Goal: Check status: Check status

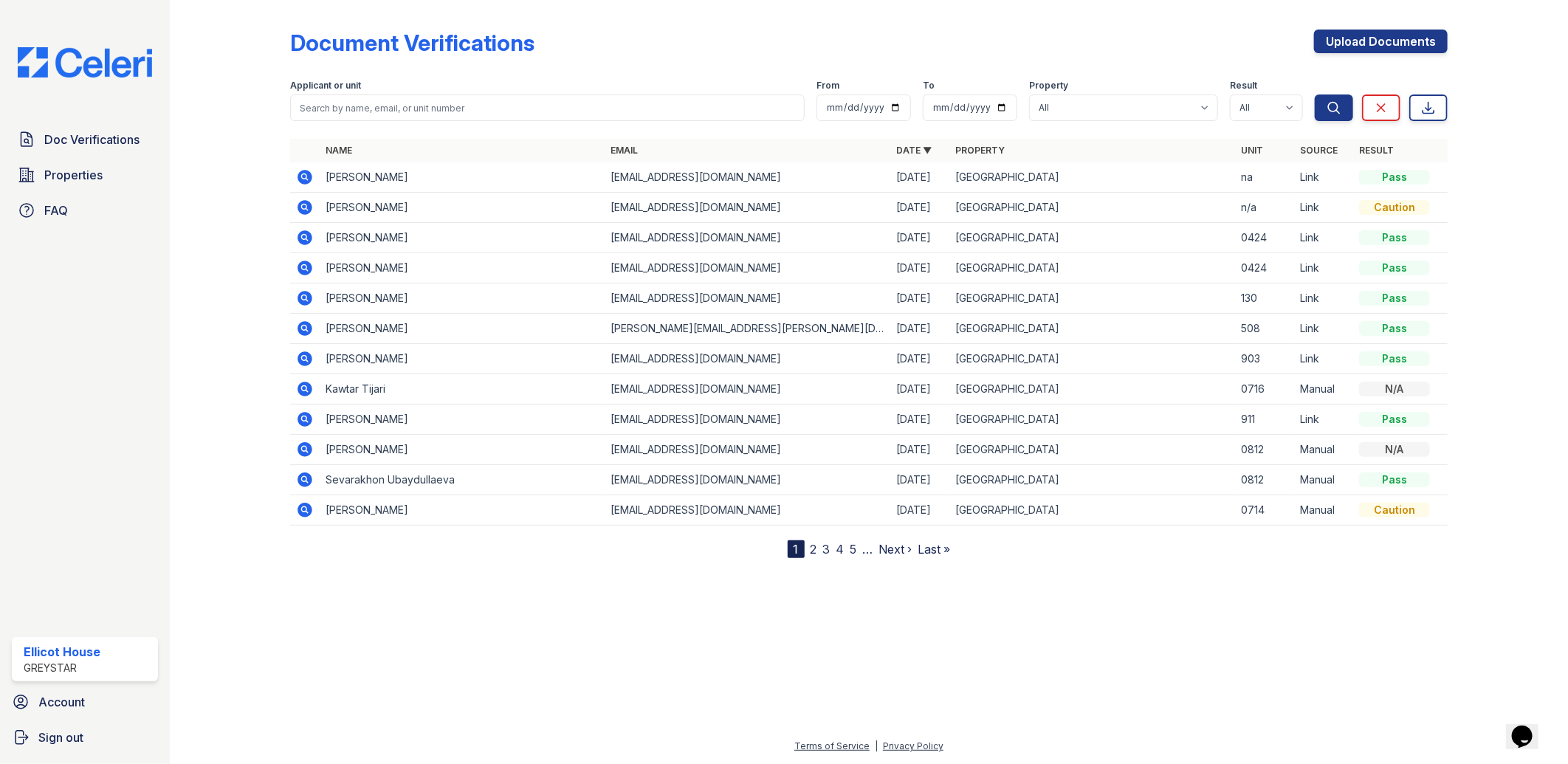
click at [299, 178] on icon at bounding box center [305, 177] width 15 height 15
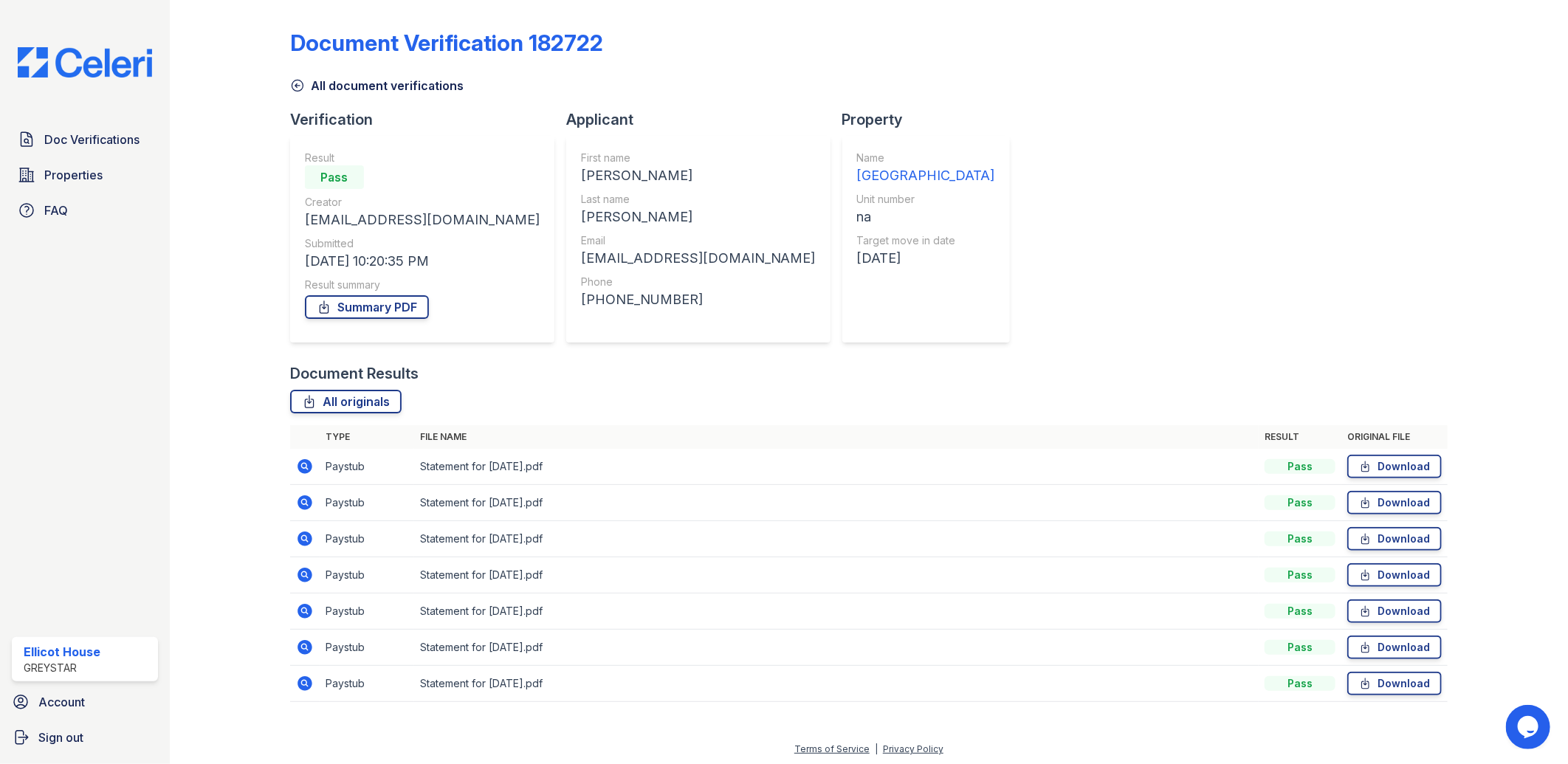
click at [307, 688] on icon at bounding box center [305, 684] width 15 height 15
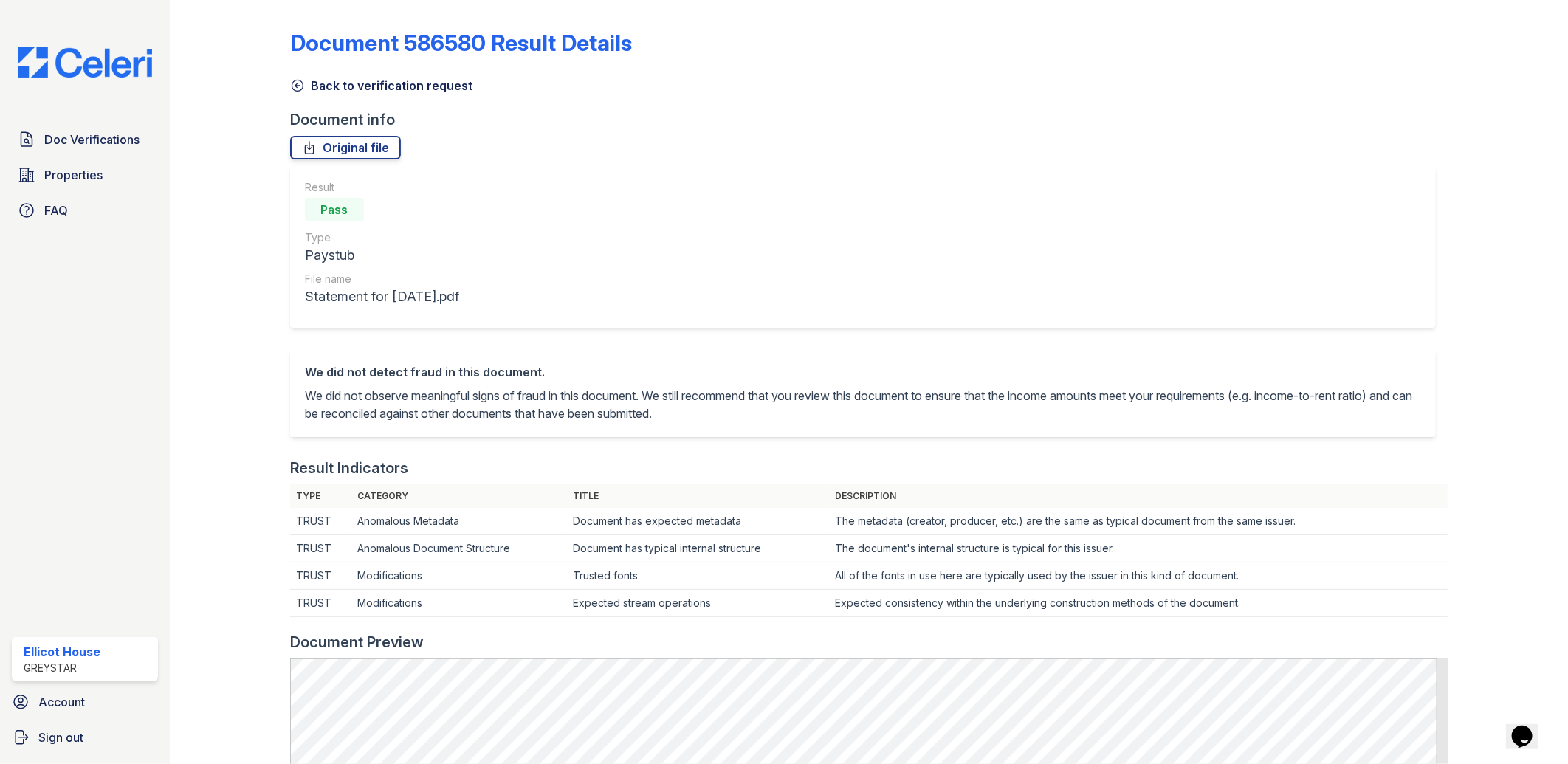
click at [292, 84] on icon at bounding box center [298, 86] width 15 height 15
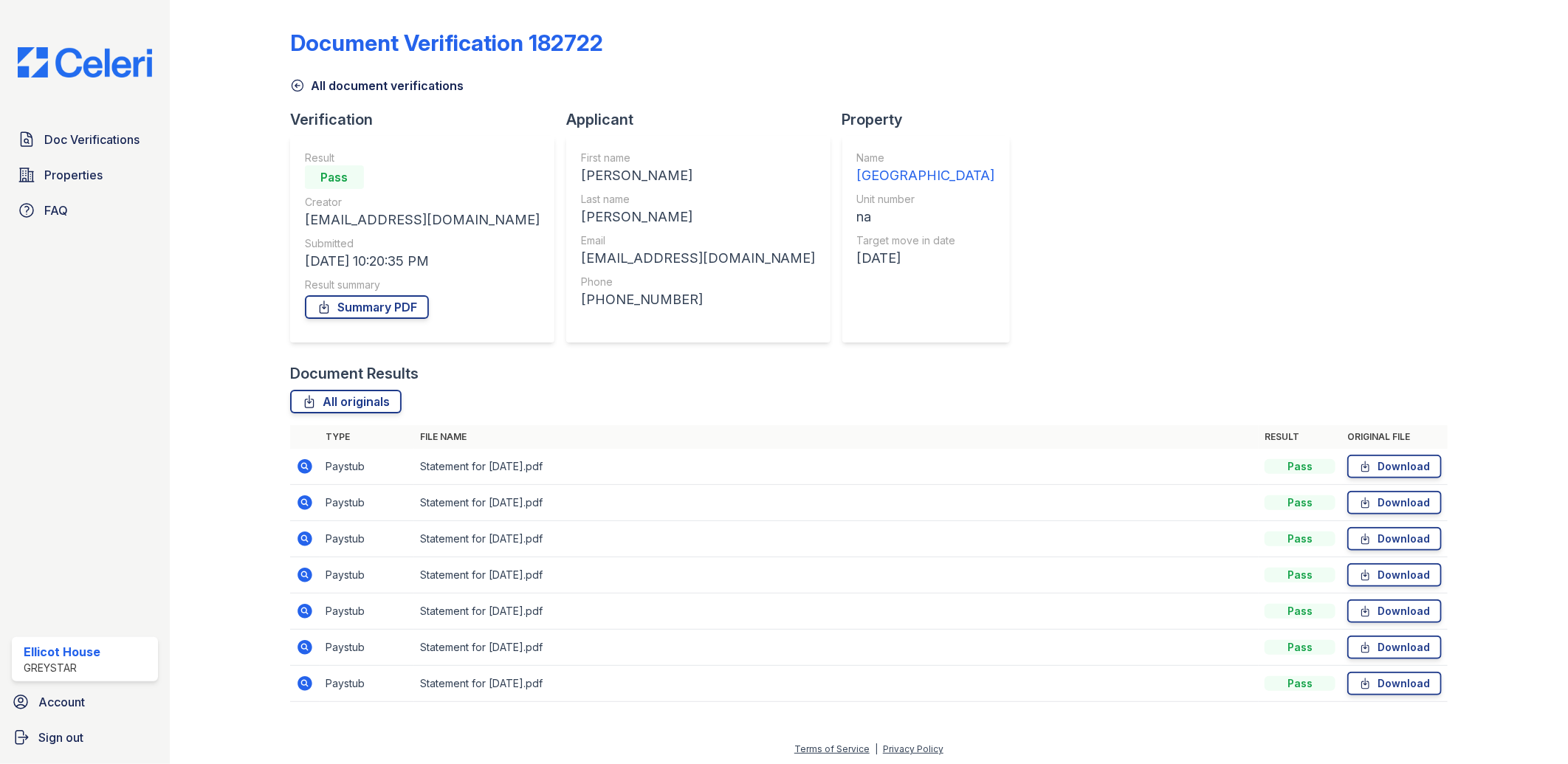
click at [306, 648] on icon at bounding box center [305, 647] width 15 height 15
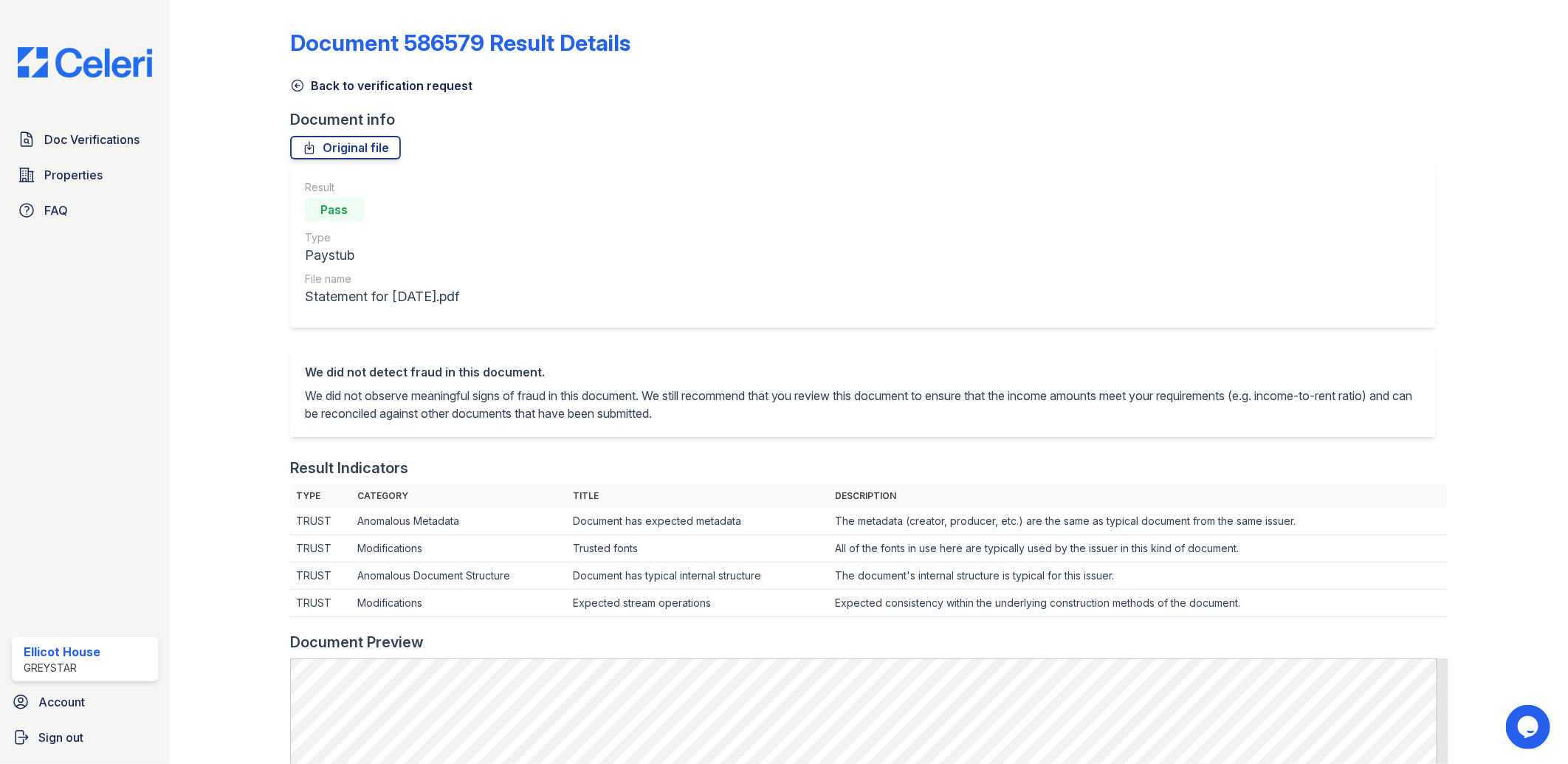
click at [300, 84] on icon at bounding box center [298, 86] width 15 height 15
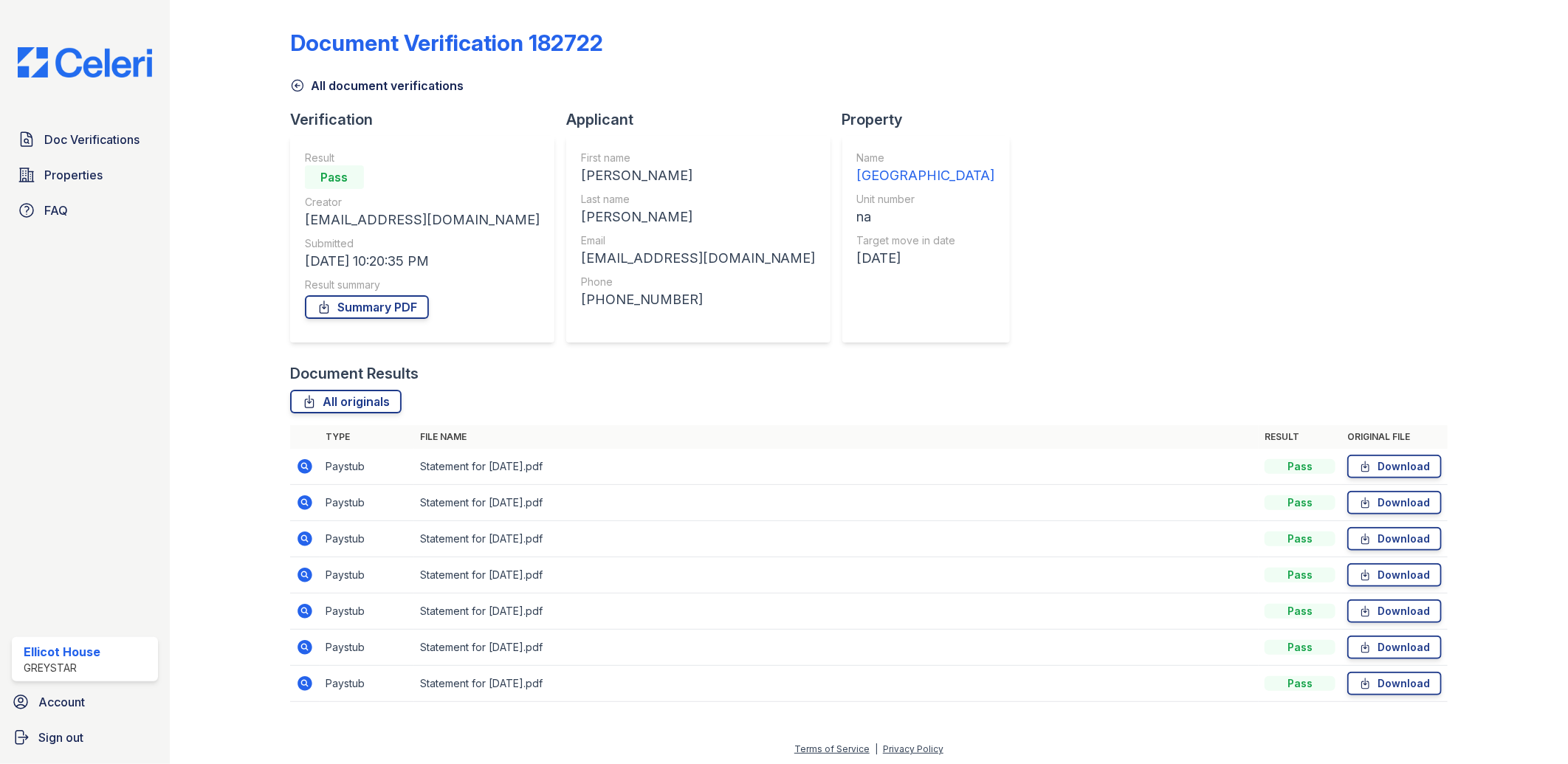
click at [299, 609] on icon at bounding box center [305, 612] width 15 height 15
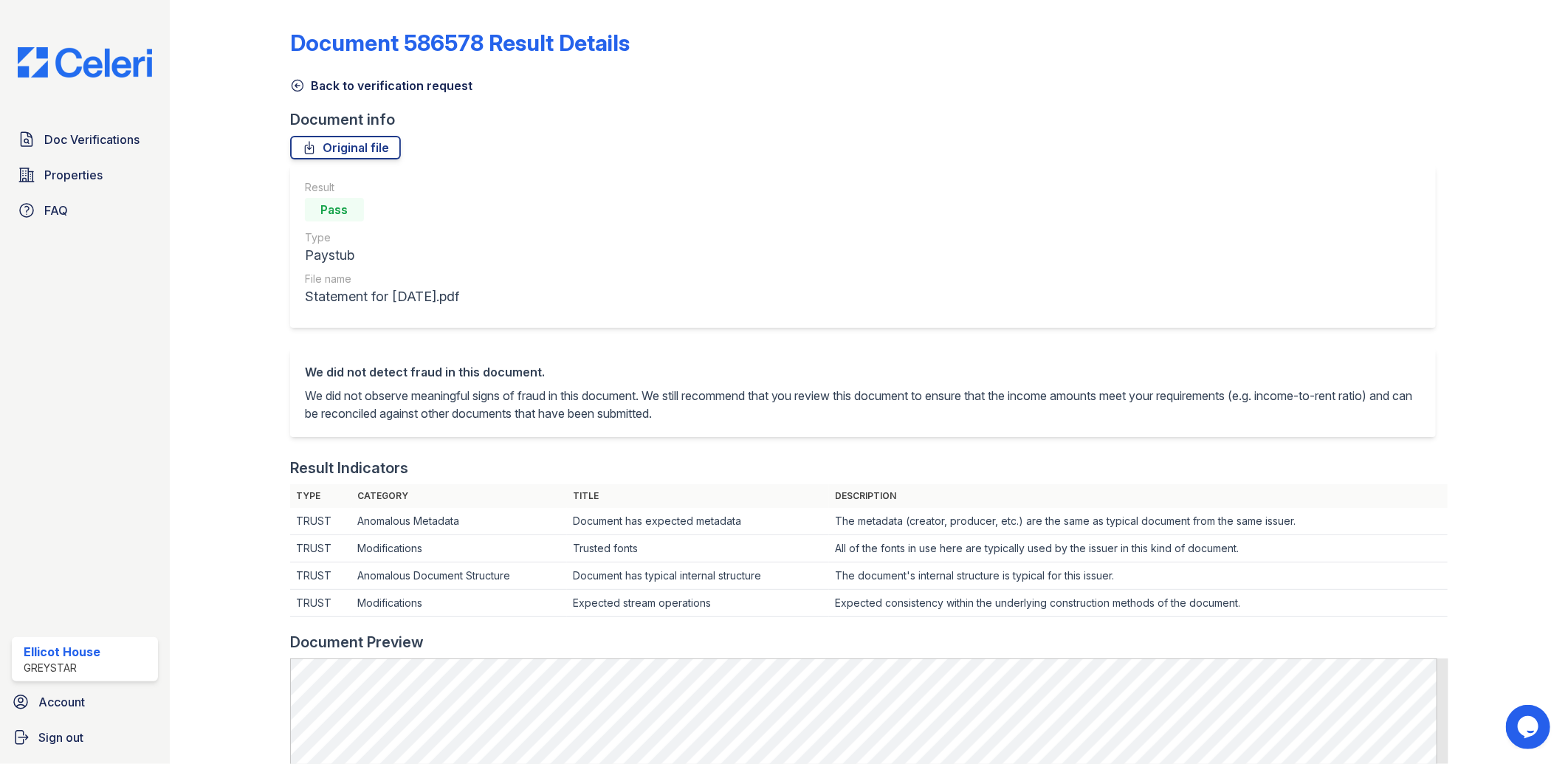
click at [290, 78] on icon at bounding box center [298, 86] width 15 height 15
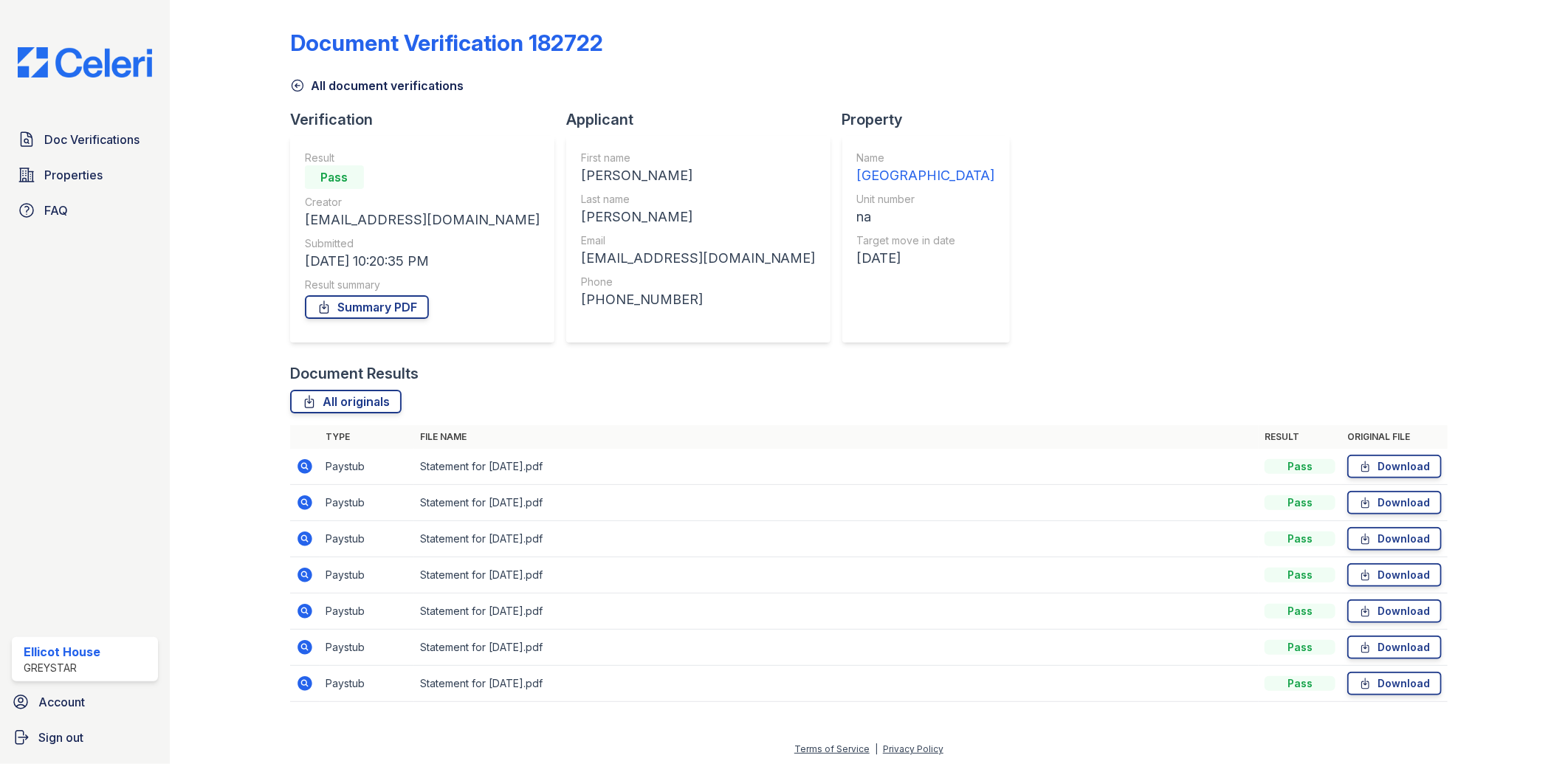
click at [306, 86] on link "All document verifications" at bounding box center [377, 86] width 174 height 18
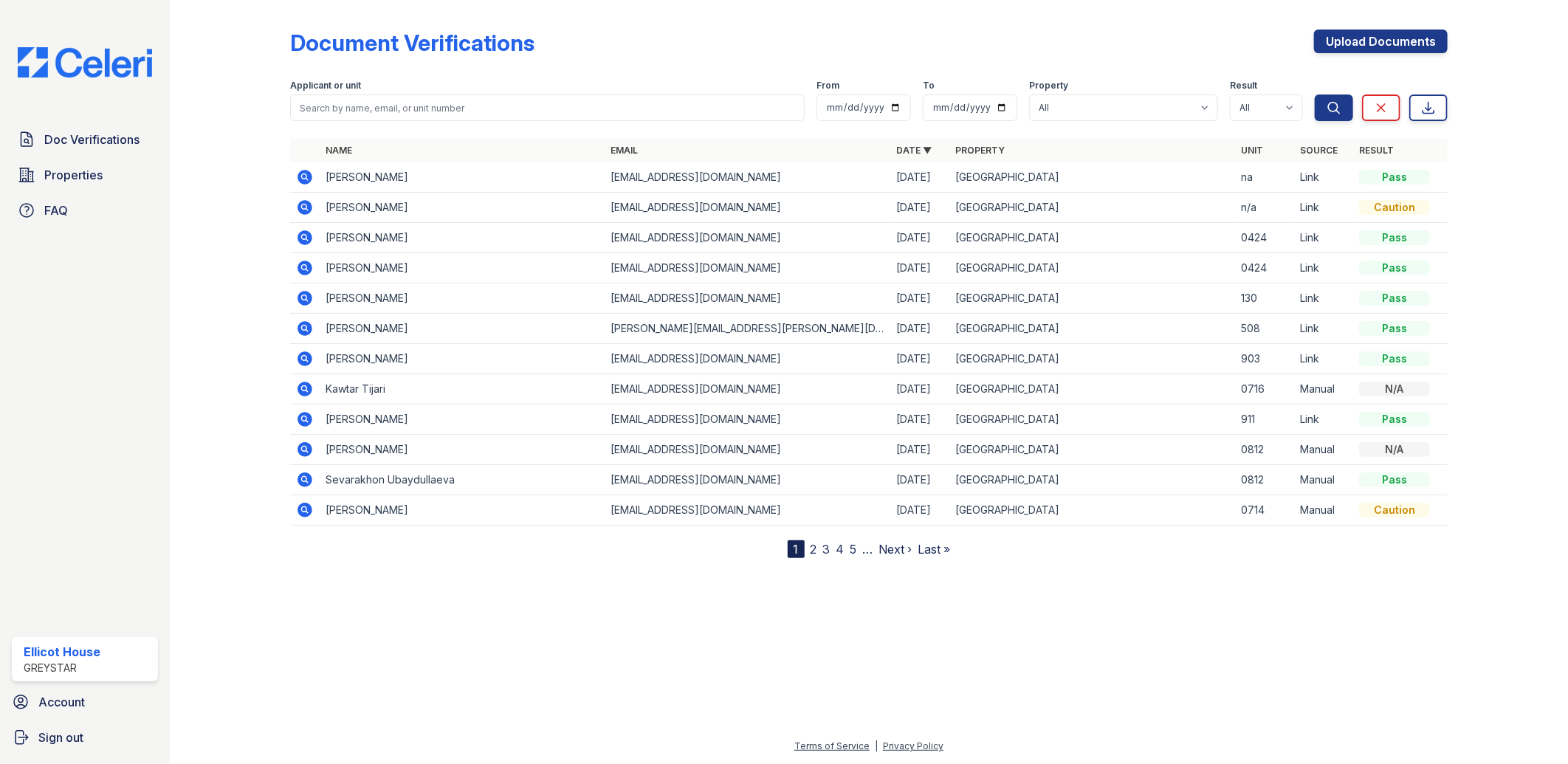
click at [313, 208] on icon at bounding box center [305, 208] width 18 height 18
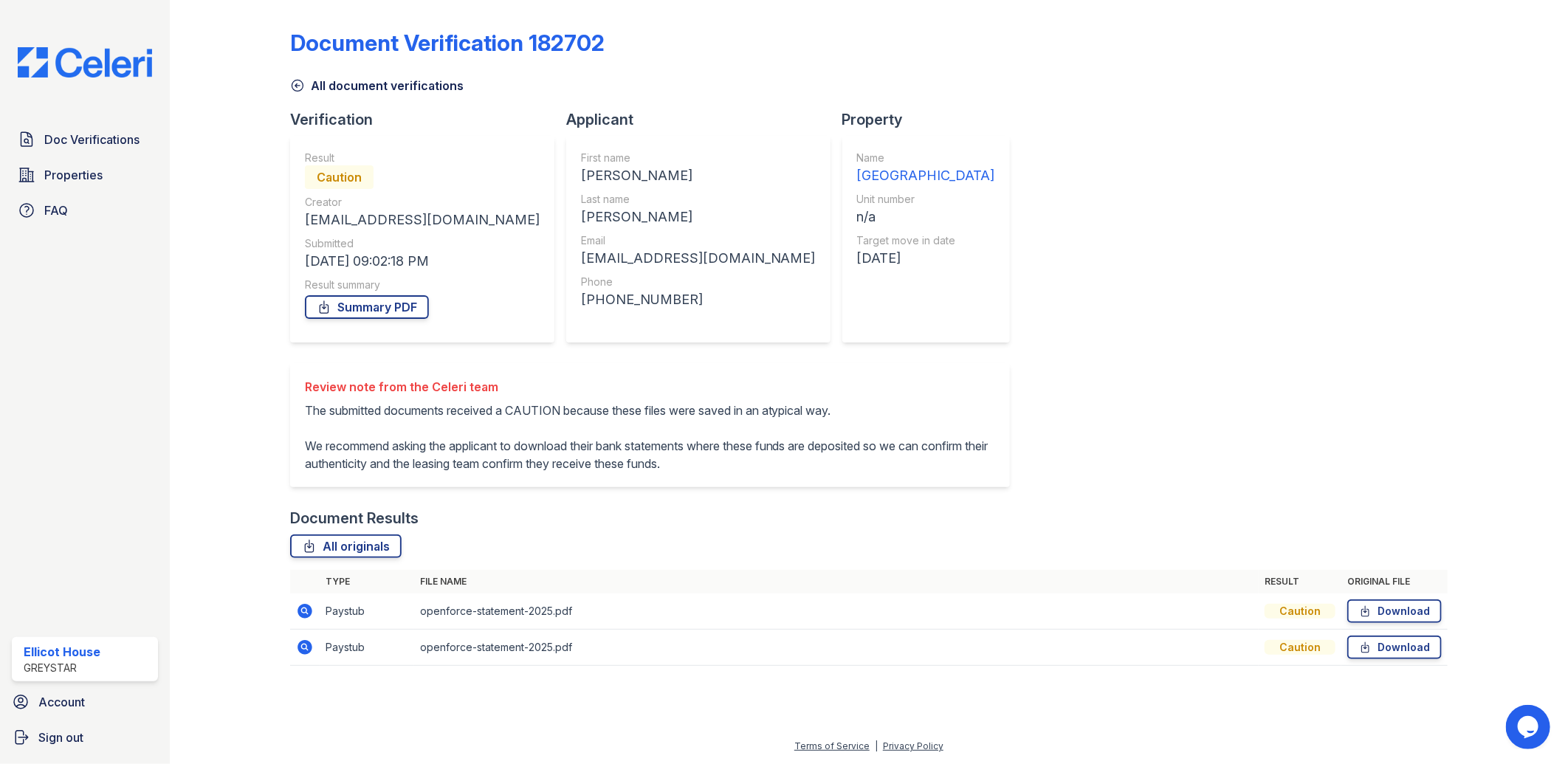
scroll to position [2, 0]
click at [303, 648] on icon at bounding box center [304, 646] width 4 height 4
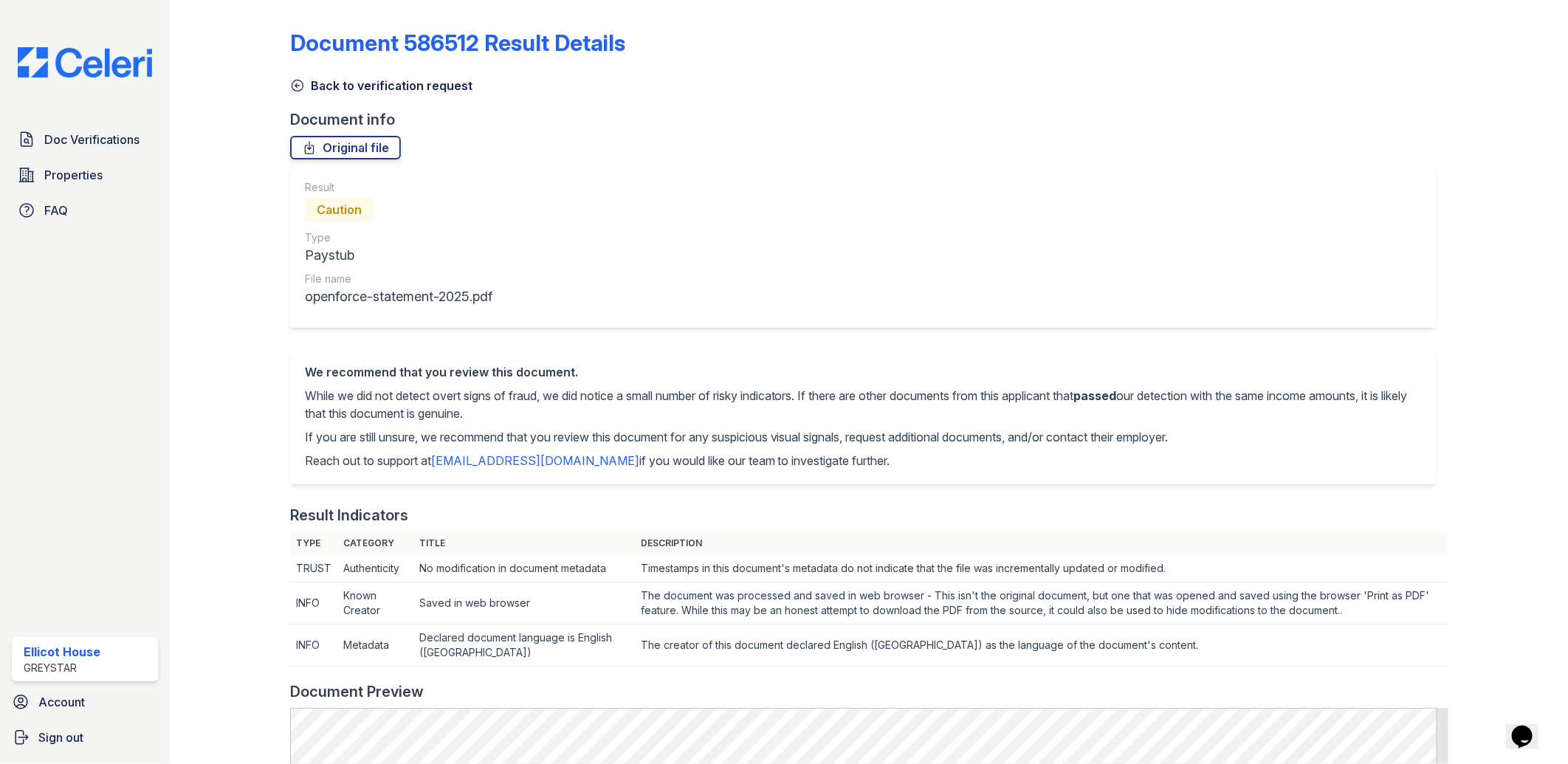
click at [296, 85] on icon at bounding box center [297, 86] width 11 height 11
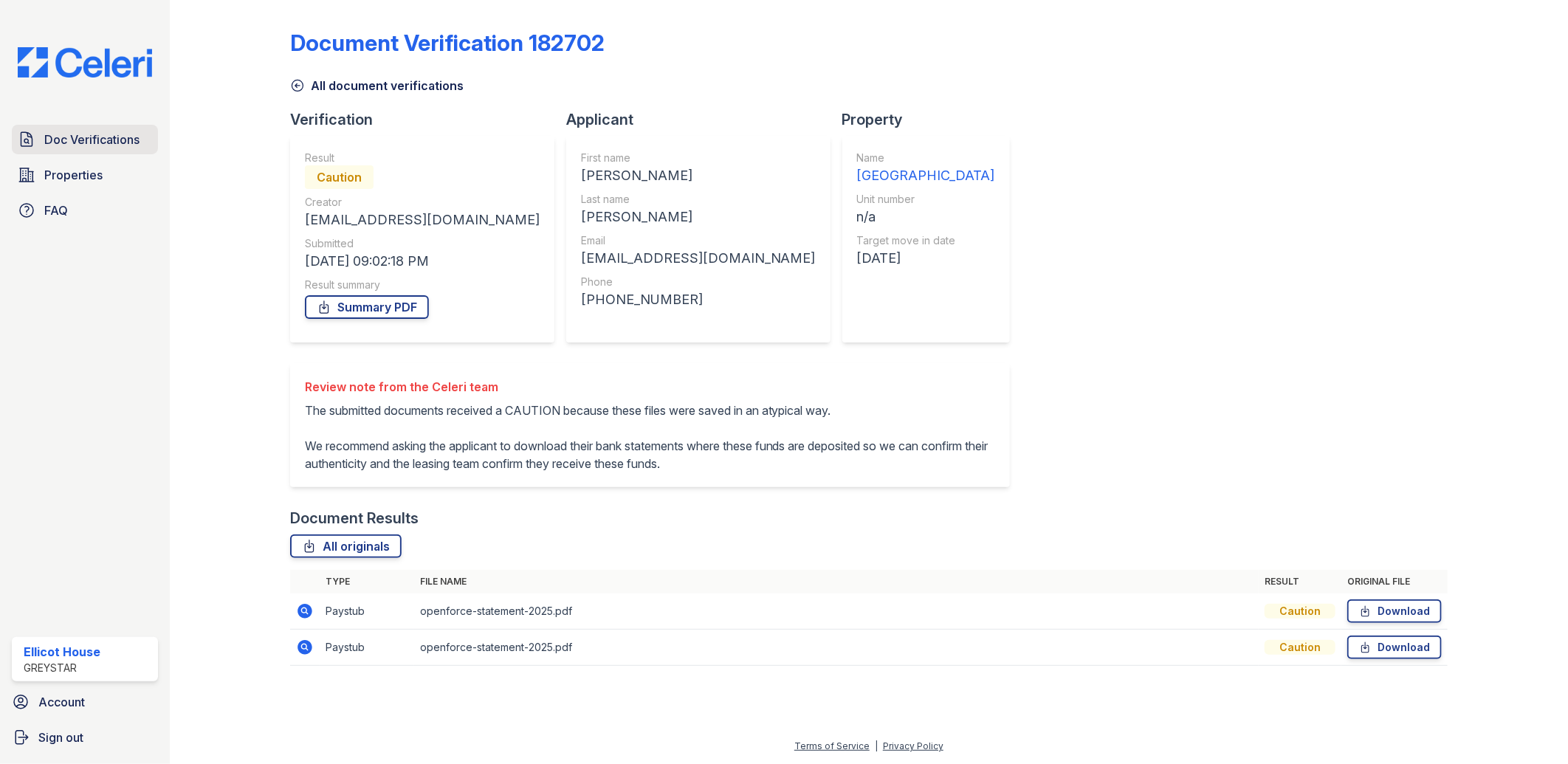
click at [75, 140] on span "Doc Verifications" at bounding box center [92, 140] width 95 height 18
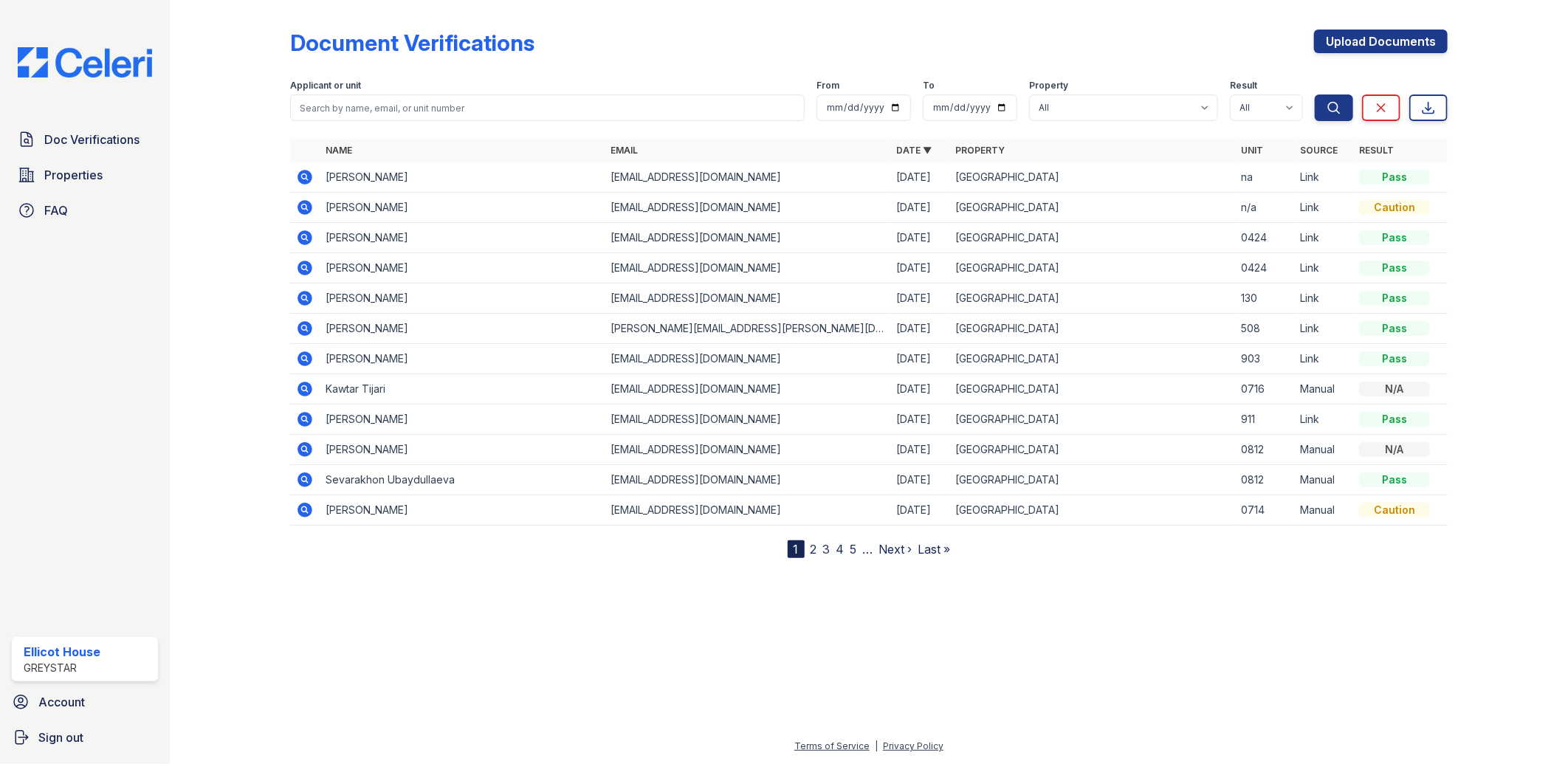
click at [299, 234] on icon at bounding box center [305, 237] width 15 height 15
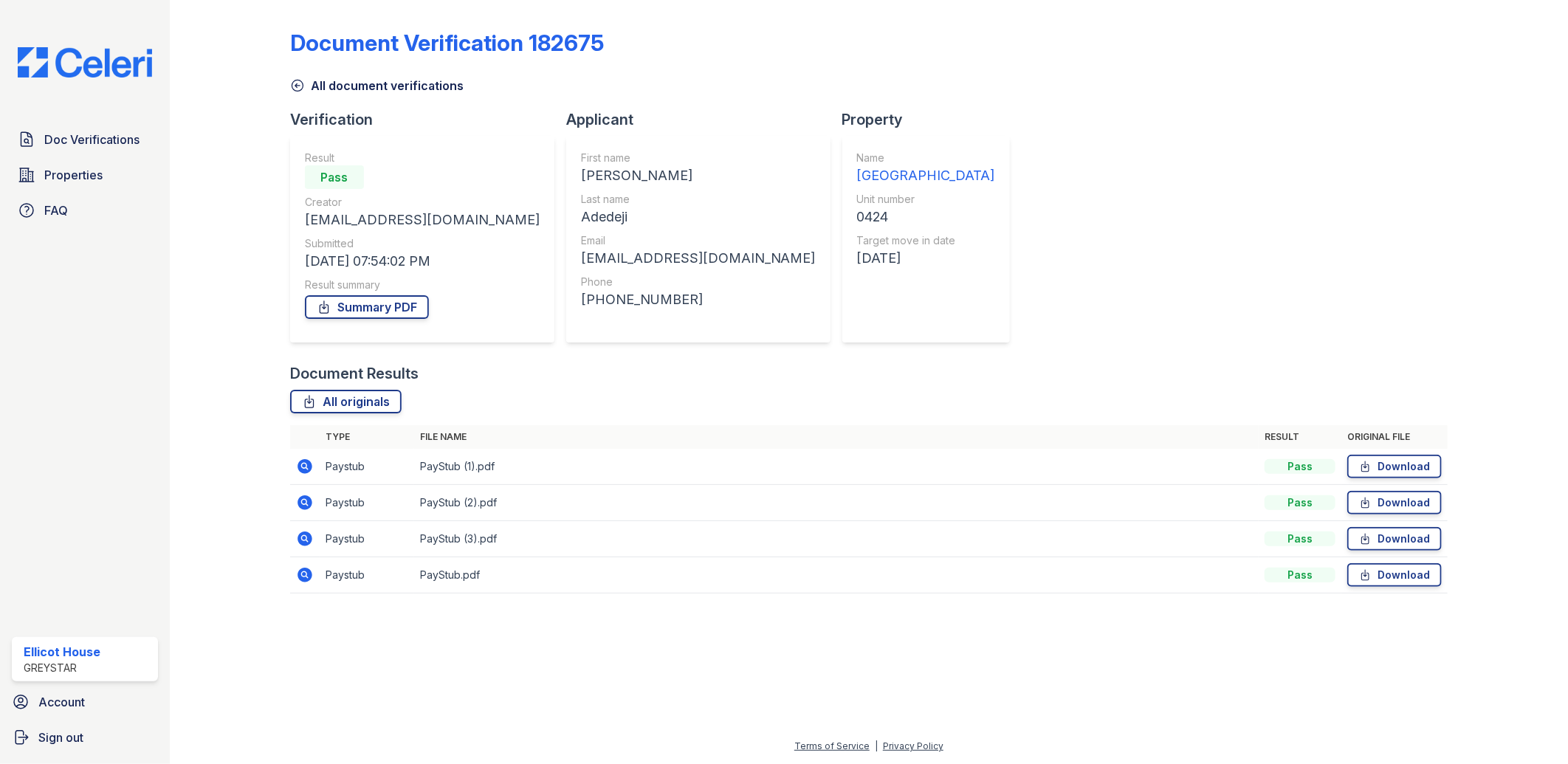
click at [304, 571] on icon at bounding box center [305, 575] width 15 height 15
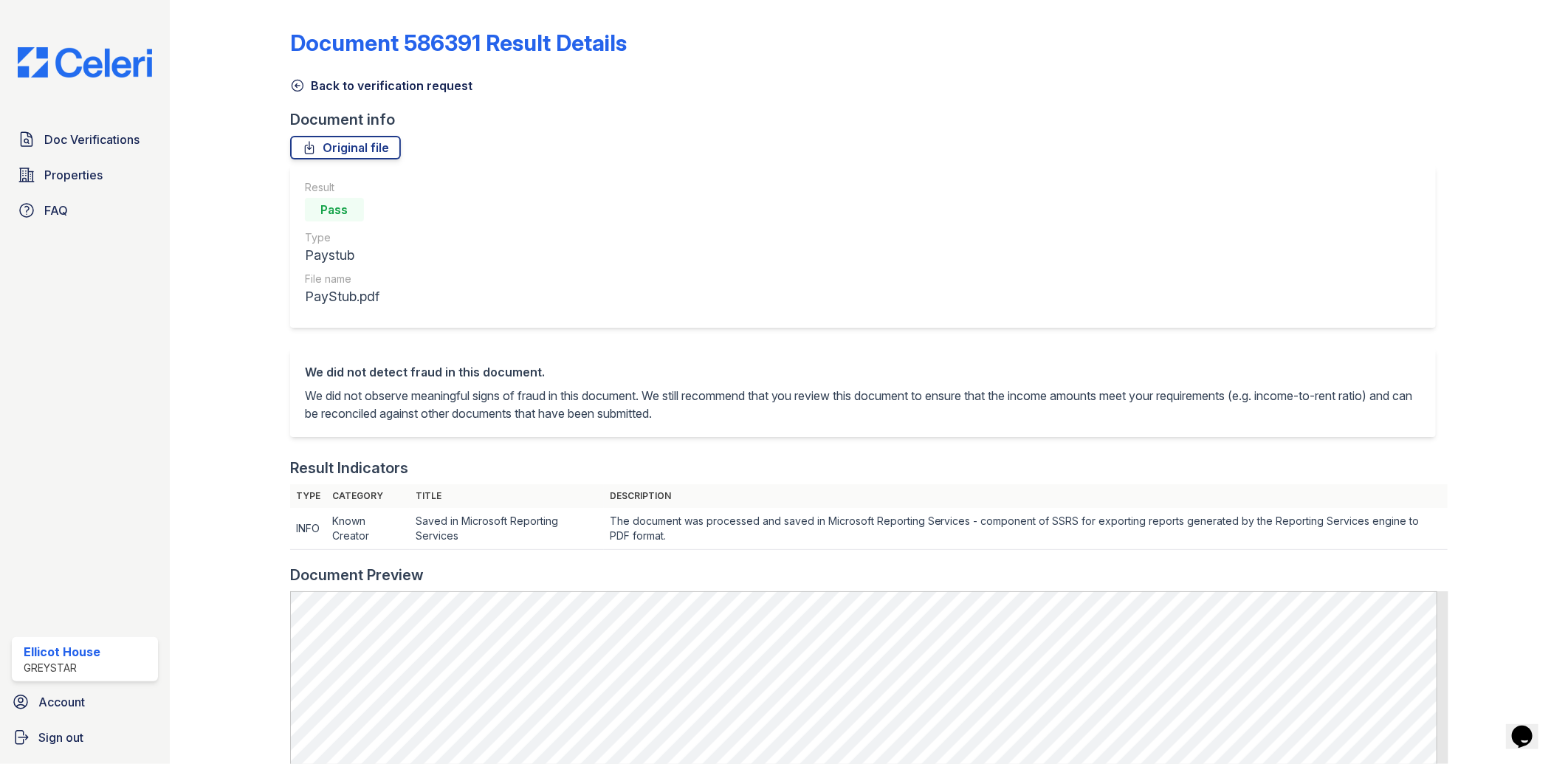
click at [307, 83] on link "Back to verification request" at bounding box center [381, 86] width 183 height 18
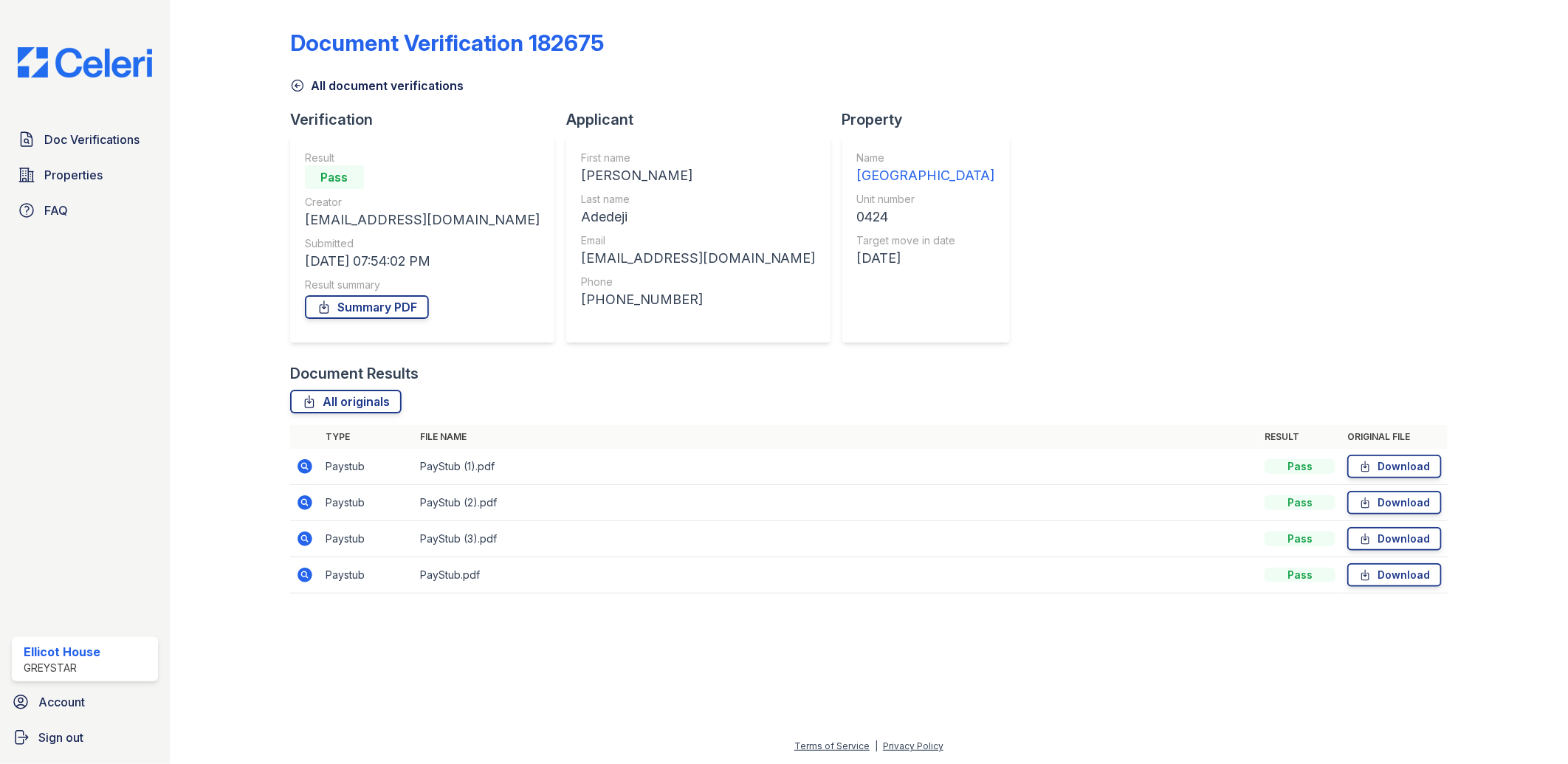
click at [305, 530] on icon at bounding box center [305, 539] width 18 height 18
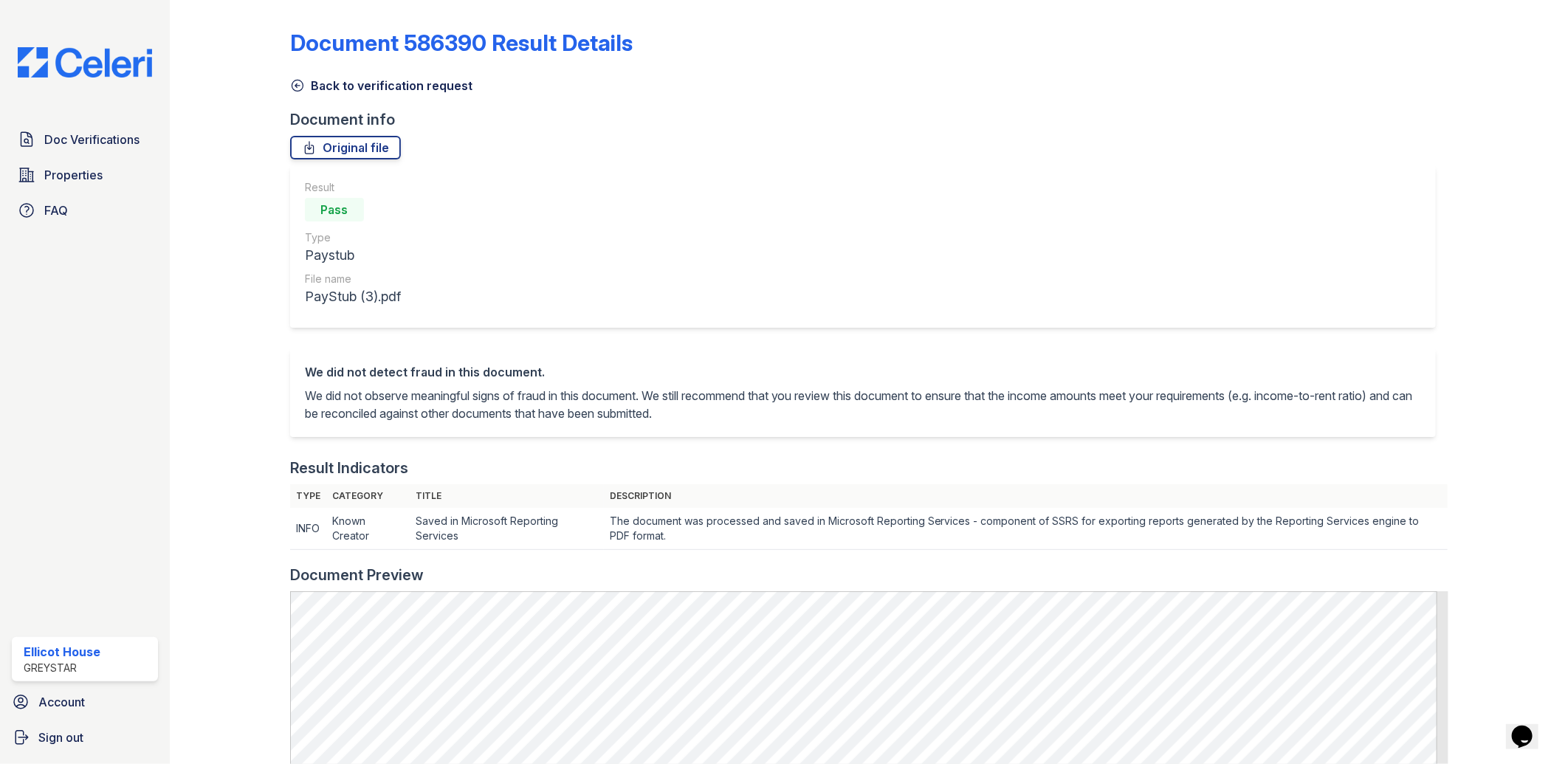
click at [292, 86] on icon at bounding box center [298, 86] width 15 height 15
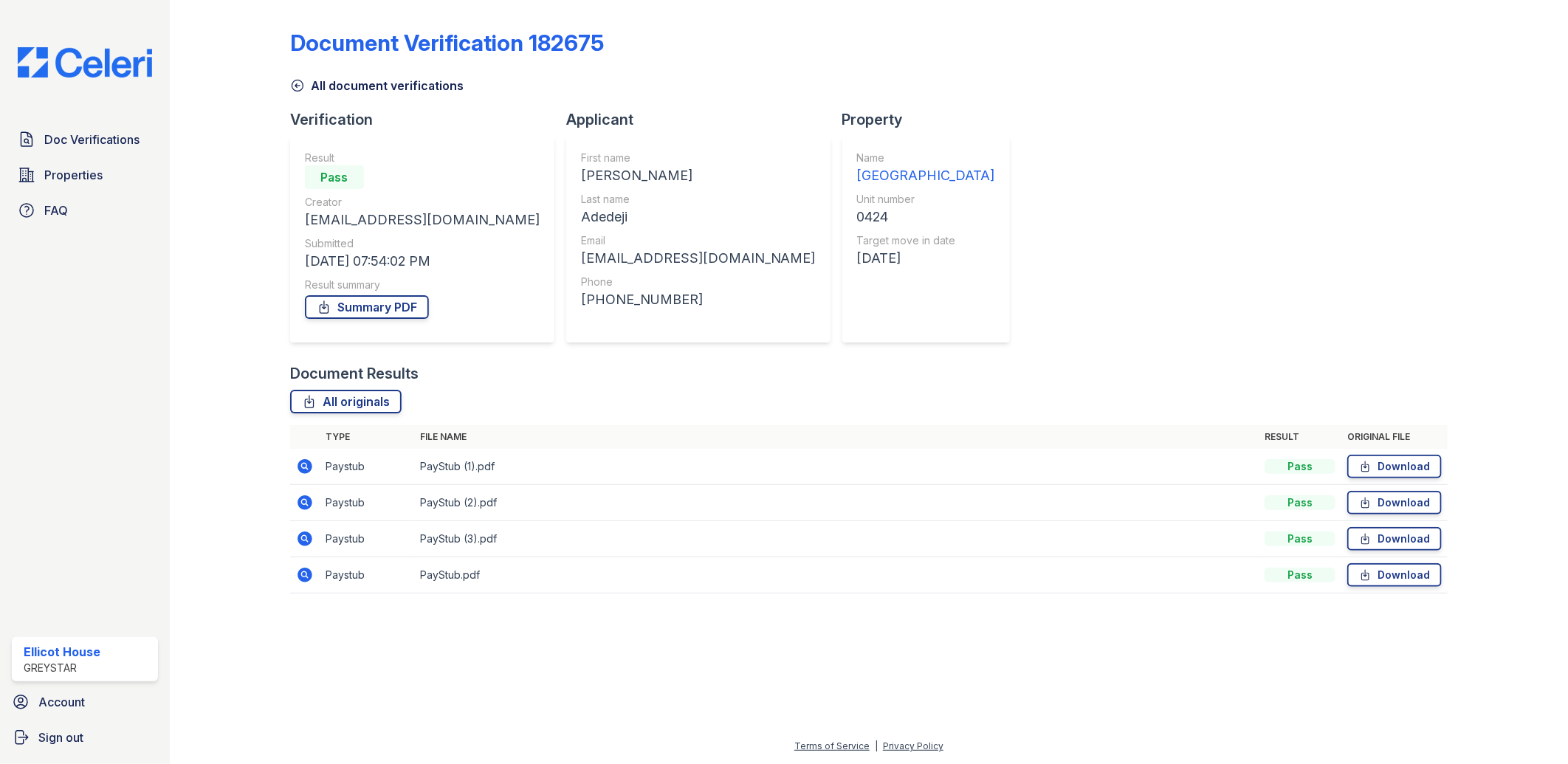
click at [303, 463] on icon at bounding box center [305, 467] width 18 height 18
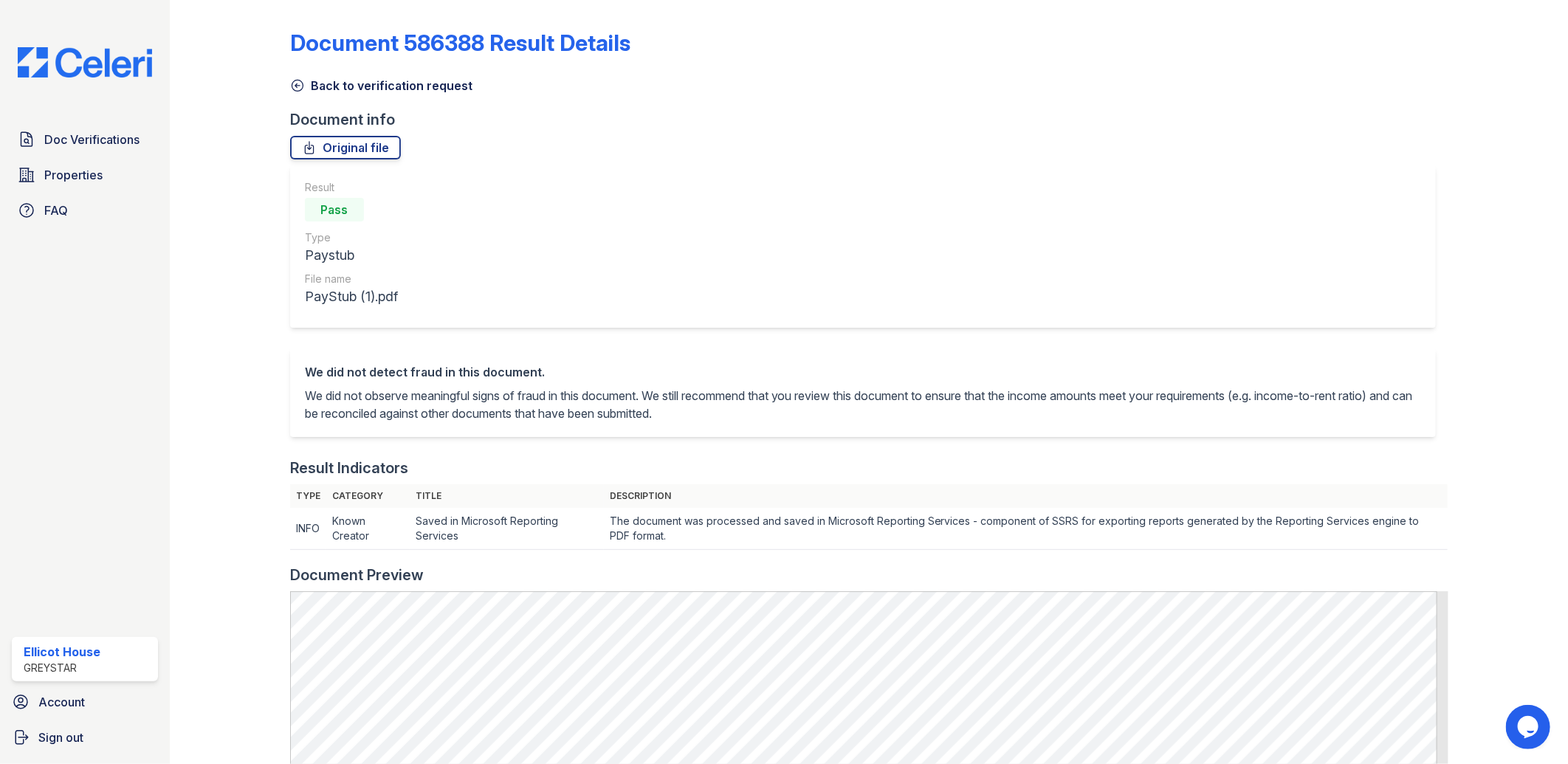
click at [297, 81] on icon at bounding box center [298, 86] width 15 height 15
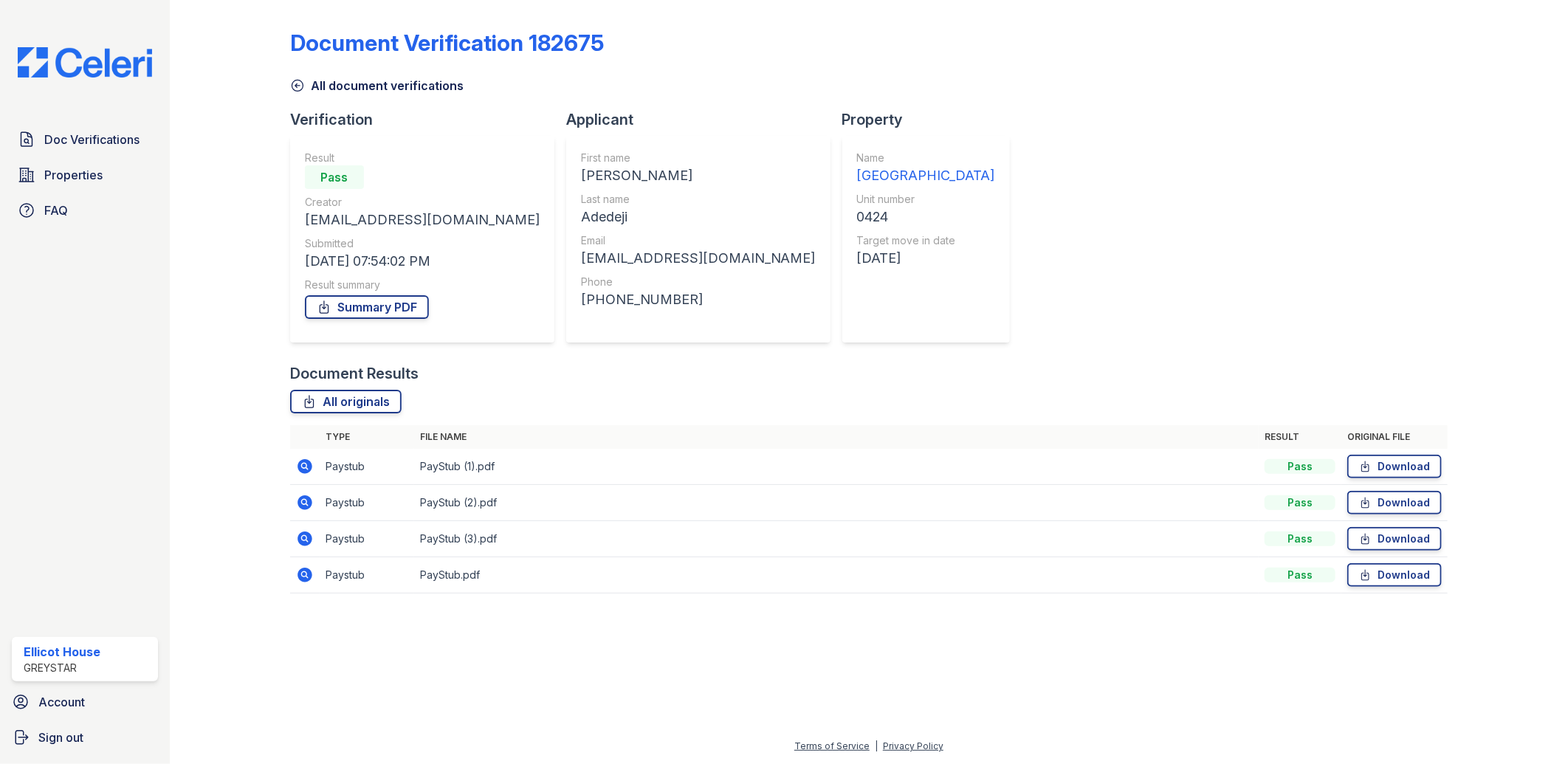
click at [301, 574] on icon at bounding box center [305, 575] width 18 height 18
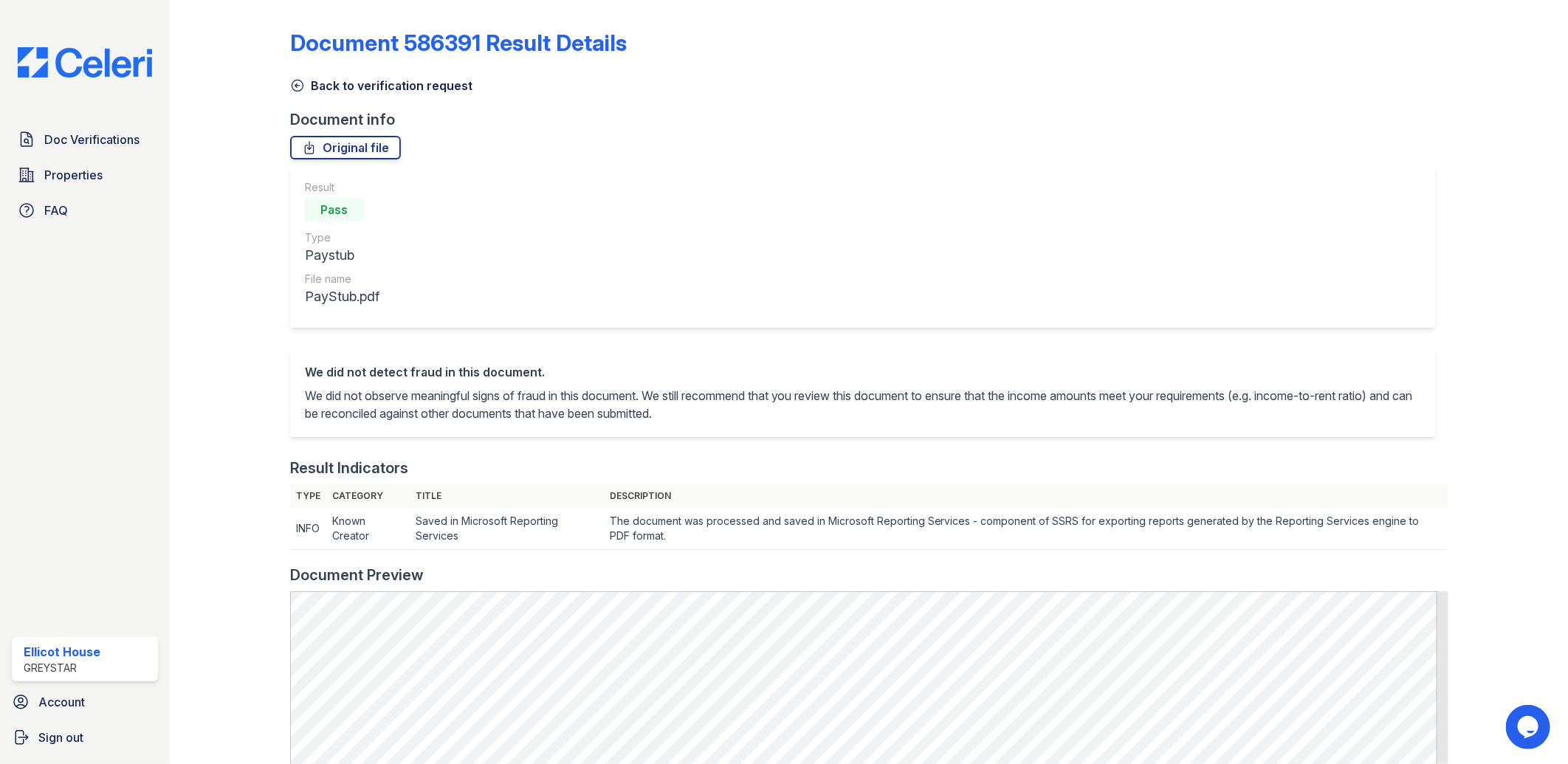
click at [303, 89] on icon at bounding box center [298, 86] width 15 height 15
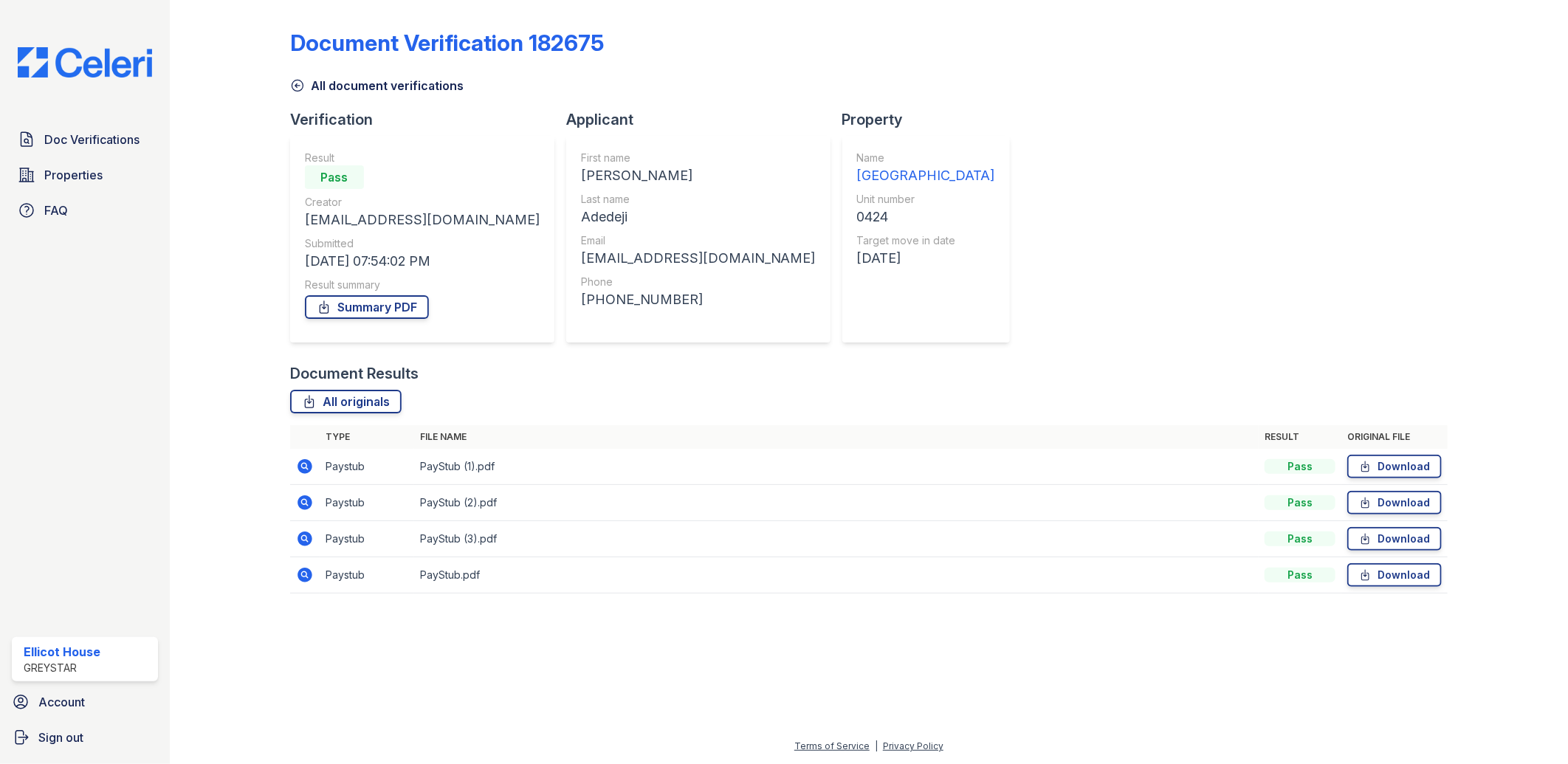
click at [307, 535] on icon at bounding box center [305, 538] width 15 height 15
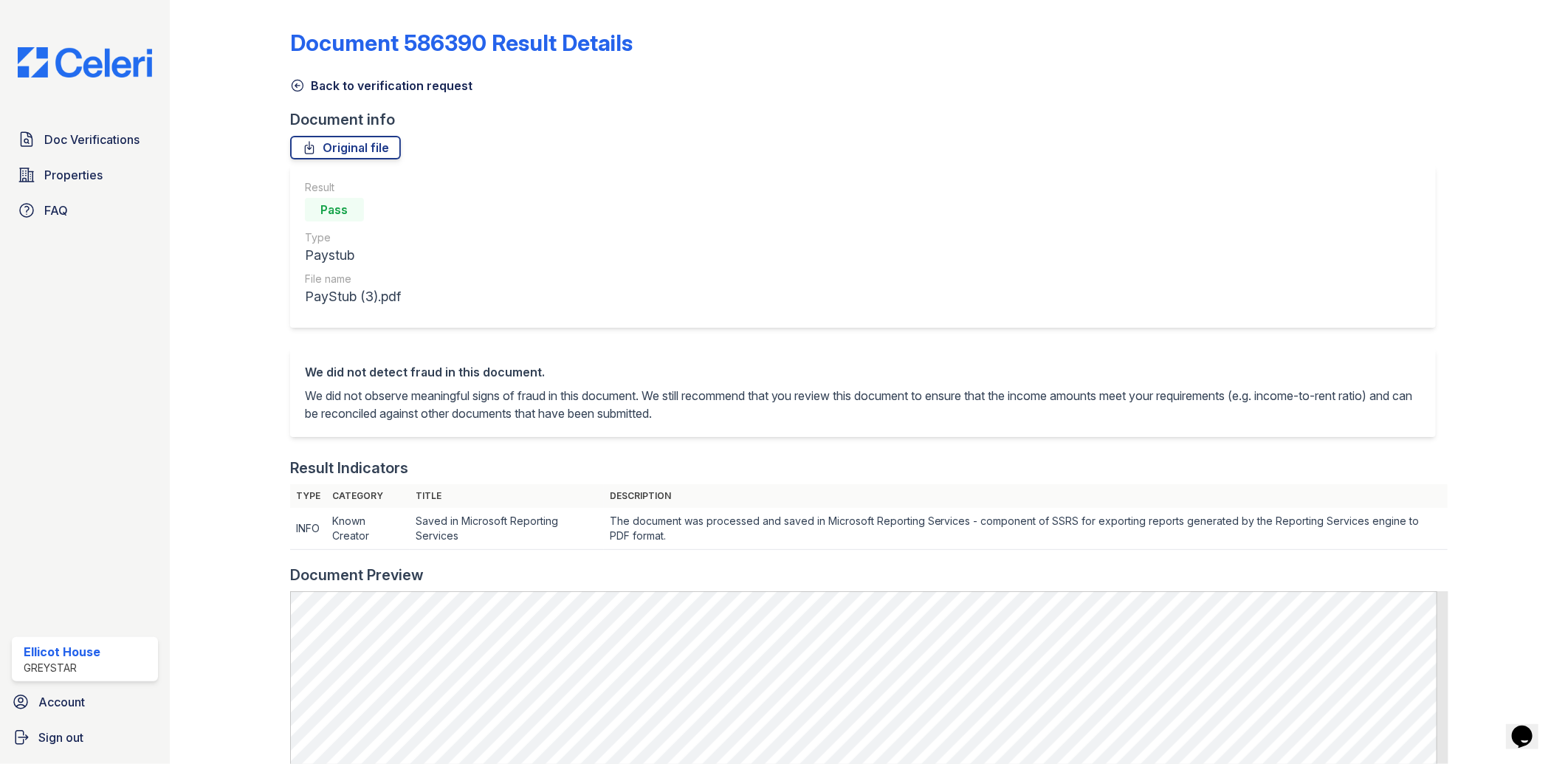
click at [304, 84] on link "Back to verification request" at bounding box center [381, 86] width 183 height 18
